Goal: Transaction & Acquisition: Purchase product/service

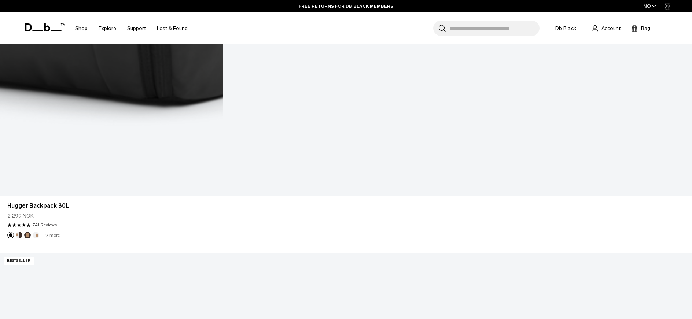
scroll to position [1649, 0]
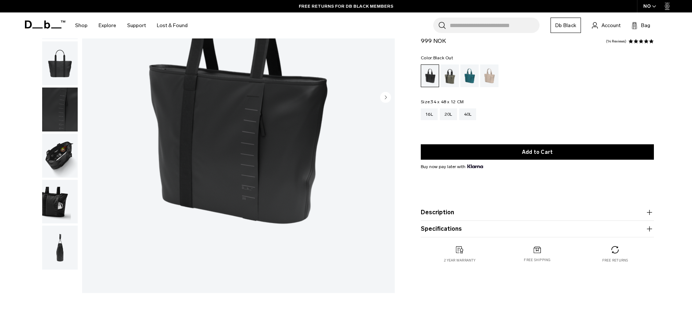
scroll to position [147, 0]
click at [65, 113] on img "button" at bounding box center [60, 110] width 36 height 44
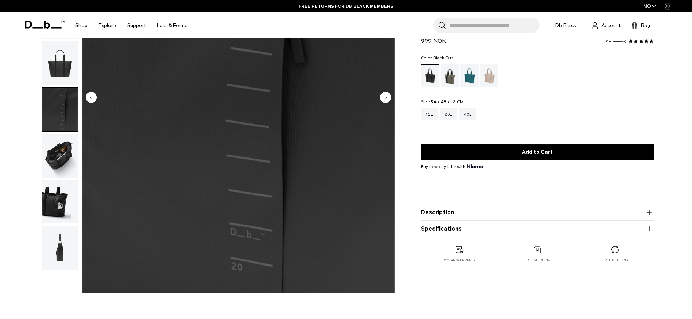
click at [55, 155] on img "button" at bounding box center [60, 156] width 36 height 44
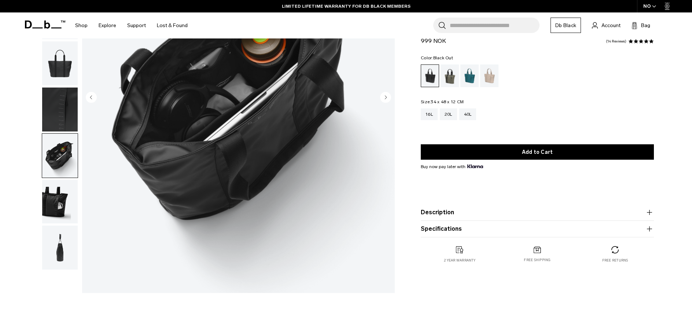
click at [48, 201] on img "button" at bounding box center [60, 202] width 36 height 44
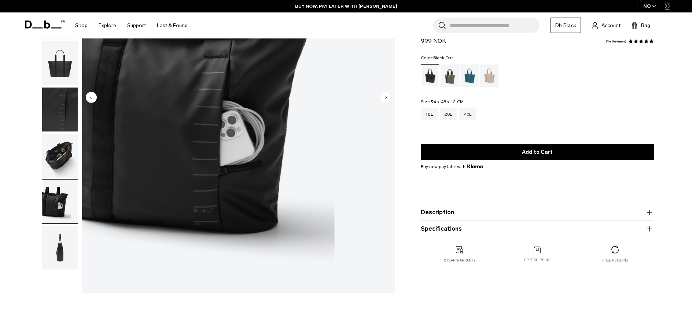
click at [59, 257] on img "button" at bounding box center [60, 248] width 36 height 44
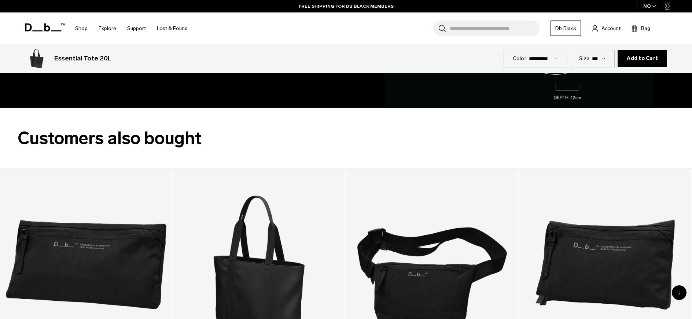
scroll to position [989, 0]
